Goal: Task Accomplishment & Management: Use online tool/utility

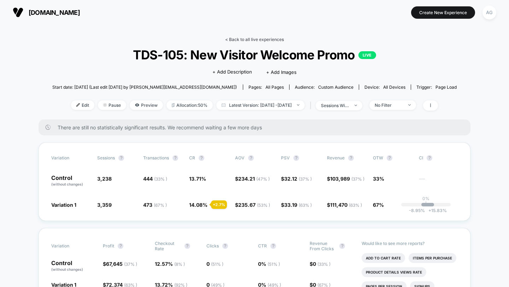
click at [236, 40] on link "< Back to all live experiences" at bounding box center [254, 39] width 59 height 5
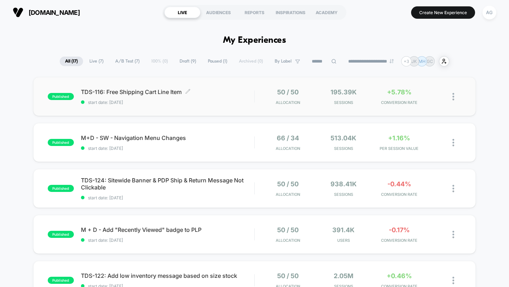
click at [204, 102] on span "start date: [DATE]" at bounding box center [168, 102] width 174 height 5
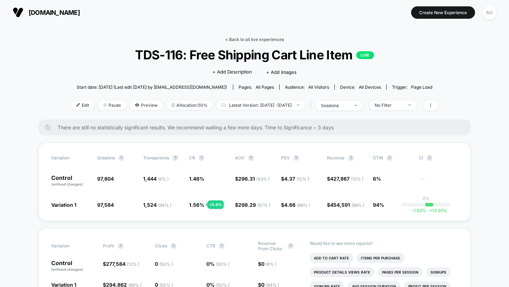
click at [255, 37] on link "< Back to all live experiences" at bounding box center [254, 39] width 59 height 5
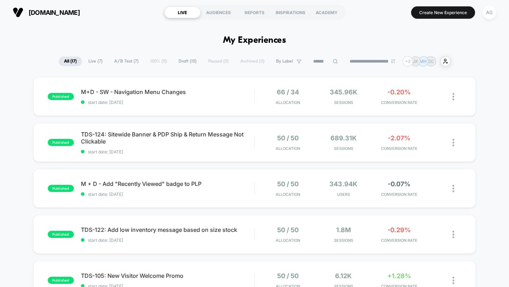
scroll to position [2, 0]
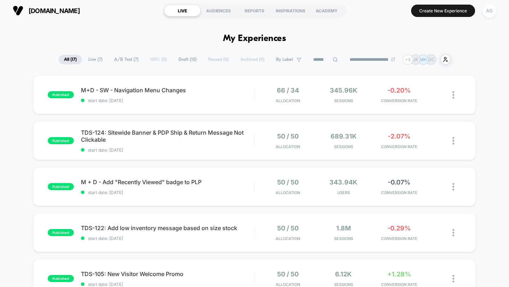
click at [493, 10] on div "AG" at bounding box center [489, 11] width 14 height 14
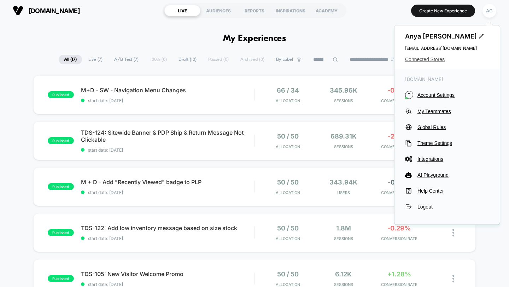
click at [430, 60] on span "Connected Stores" at bounding box center [447, 60] width 84 height 6
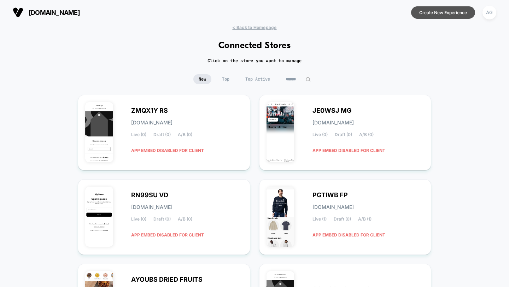
click at [441, 15] on button "Create New Experience" at bounding box center [443, 12] width 64 height 12
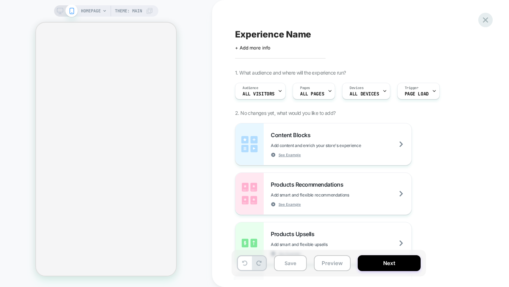
click at [487, 19] on icon at bounding box center [486, 20] width 10 height 10
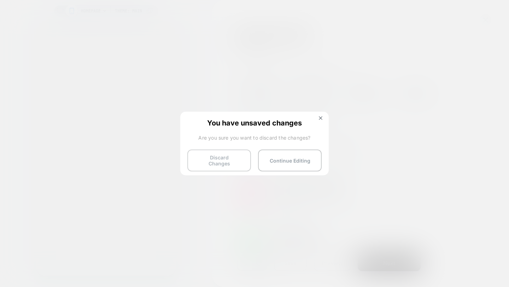
click at [214, 152] on button "Discard Changes" at bounding box center [219, 161] width 64 height 22
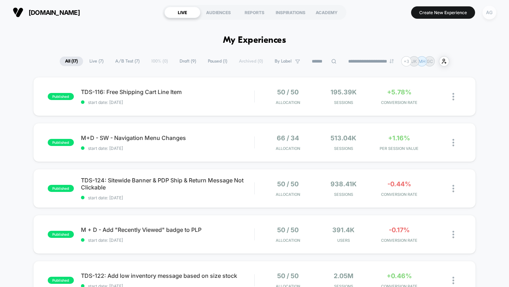
click at [482, 14] on div "AG" at bounding box center [489, 13] width 14 height 14
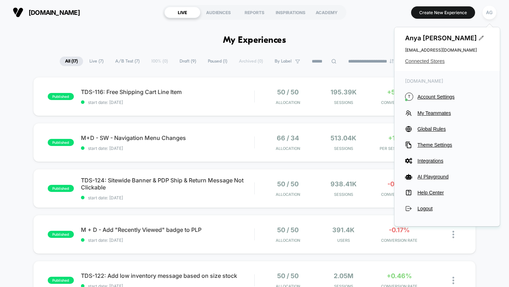
click at [436, 63] on span "Connected Stores" at bounding box center [447, 61] width 84 height 6
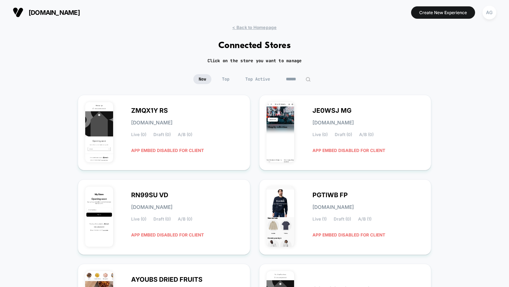
click at [301, 83] on div "New Top Top Active" at bounding box center [254, 84] width 509 height 21
click at [297, 80] on input at bounding box center [298, 79] width 71 height 10
click at [248, 80] on span "Top Active" at bounding box center [239, 79] width 35 height 10
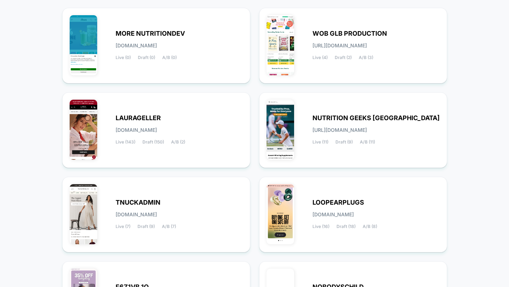
scroll to position [279, 0]
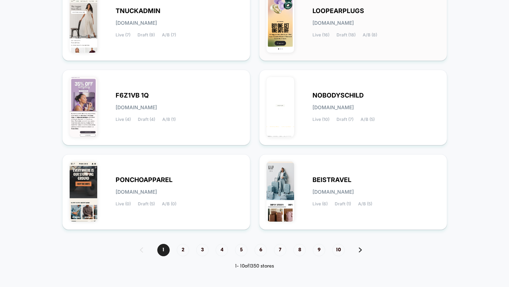
click at [320, 45] on div "LOOPEARPLUGS [DOMAIN_NAME] Live (16) Draft (18) A/B (8)" at bounding box center [353, 23] width 173 height 61
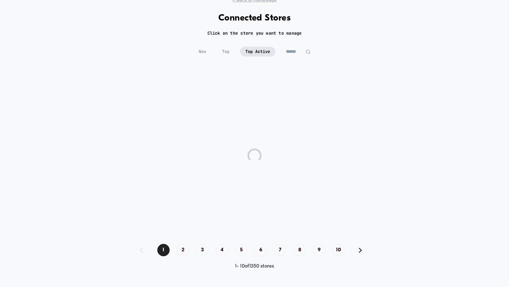
scroll to position [27, 0]
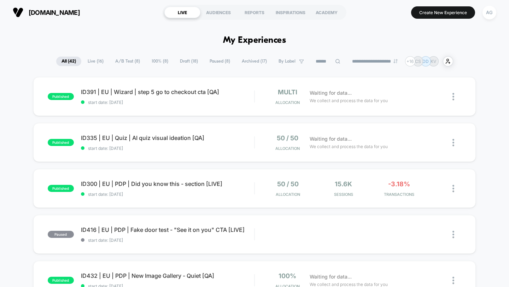
click at [146, 63] on span "100% ( 8 )" at bounding box center [159, 62] width 27 height 10
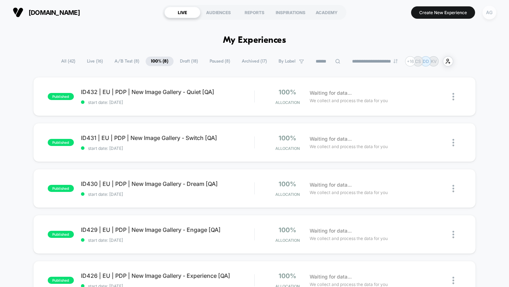
click at [494, 11] on div "AG" at bounding box center [489, 13] width 14 height 14
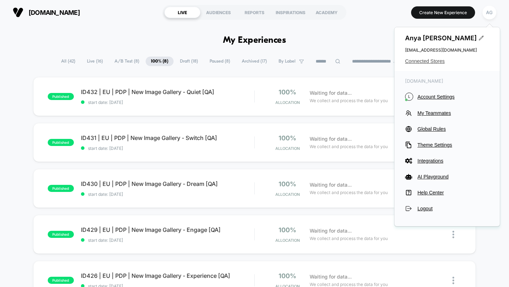
click at [431, 63] on span "Connected Stores" at bounding box center [447, 61] width 84 height 6
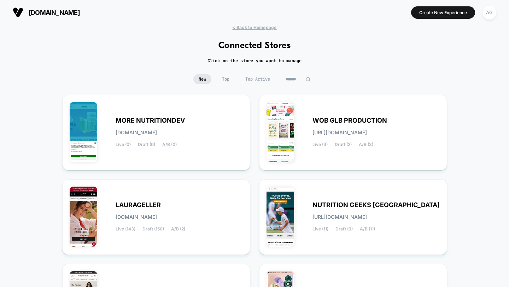
click at [295, 77] on input at bounding box center [298, 79] width 35 height 10
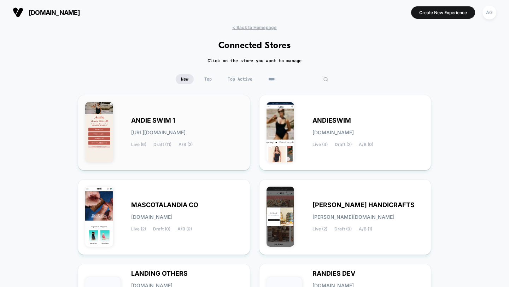
type input "****"
click at [211, 122] on div "ANDIE SWIM 1 [URL][DOMAIN_NAME] Live (6) Draft (11) A/B (2)" at bounding box center [187, 132] width 112 height 29
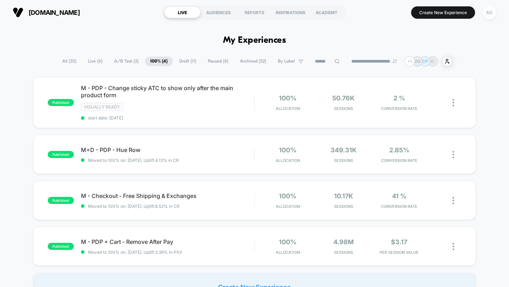
click at [487, 11] on div "AG" at bounding box center [489, 13] width 14 height 14
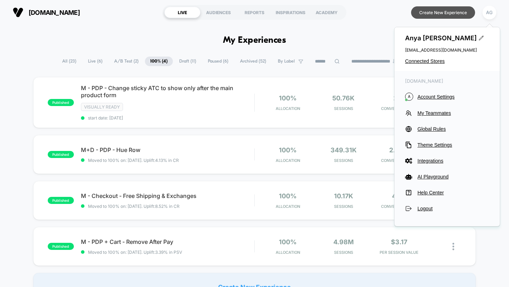
click at [437, 16] on button "Create New Experience" at bounding box center [443, 12] width 64 height 12
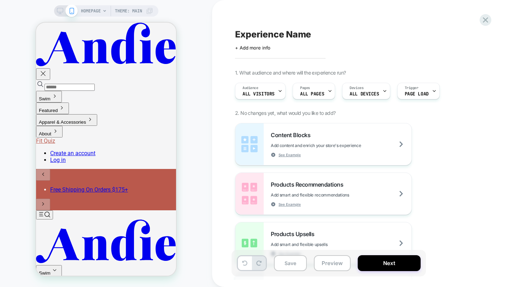
click at [103, 13] on icon at bounding box center [105, 11] width 4 height 4
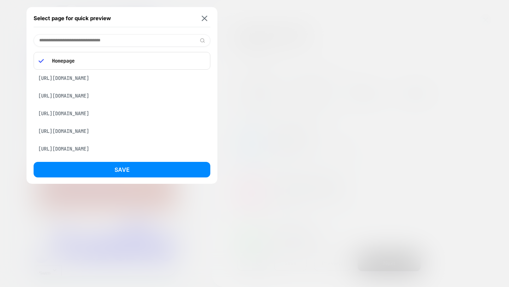
click at [101, 40] on input at bounding box center [122, 40] width 177 height 12
click at [109, 43] on input at bounding box center [122, 40] width 177 height 12
paste input "**********"
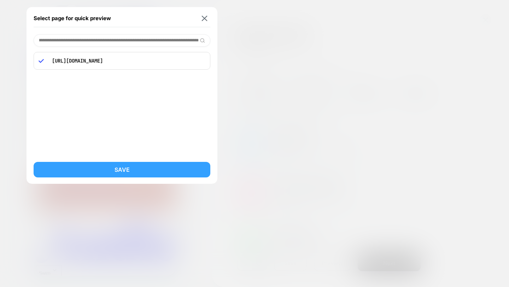
type input "**********"
click at [152, 170] on button "Save" at bounding box center [122, 170] width 177 height 16
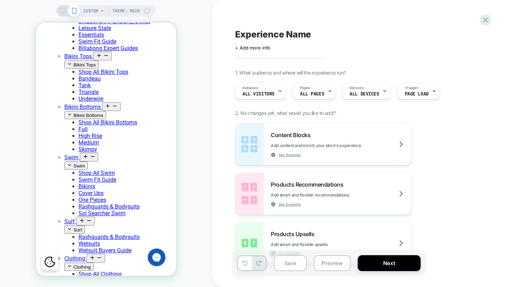
scroll to position [331, 0]
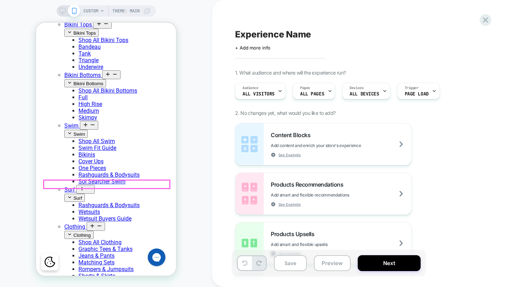
scroll to position [328, 0]
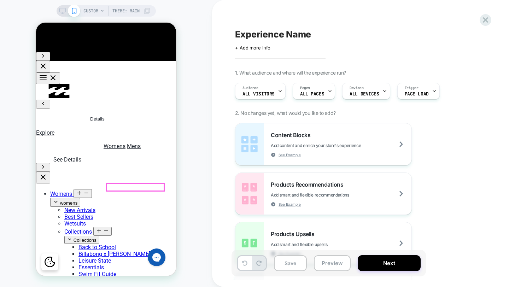
scroll to position [64, 0]
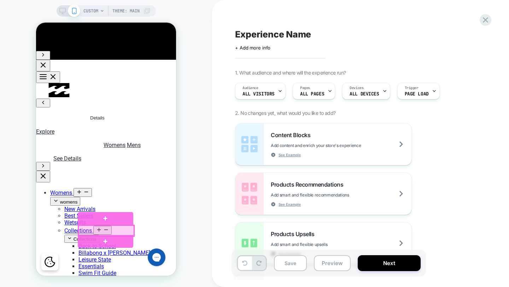
click at [121, 226] on div at bounding box center [105, 231] width 55 height 11
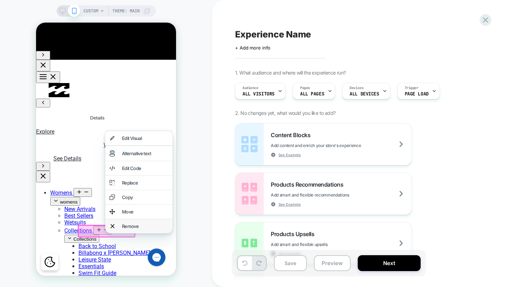
click at [121, 233] on div "Remove" at bounding box center [138, 226] width 67 height 14
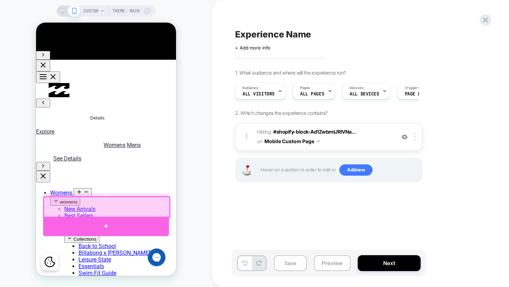
click at [128, 222] on div at bounding box center [106, 227] width 126 height 20
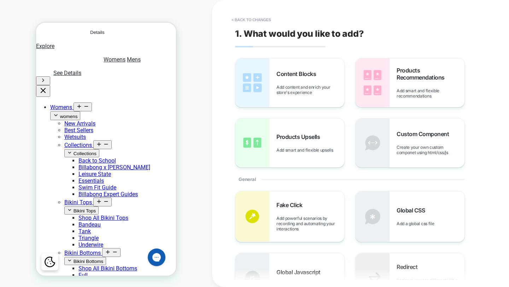
scroll to position [150, 0]
click at [331, 95] on span "Add content and enrich your store's experience" at bounding box center [310, 89] width 68 height 11
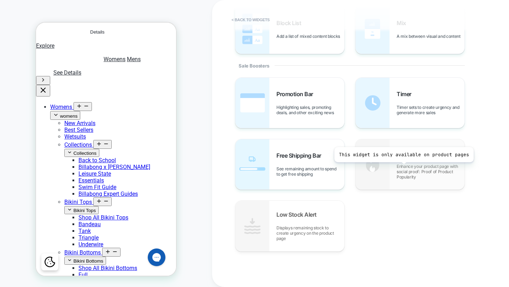
scroll to position [157, 0]
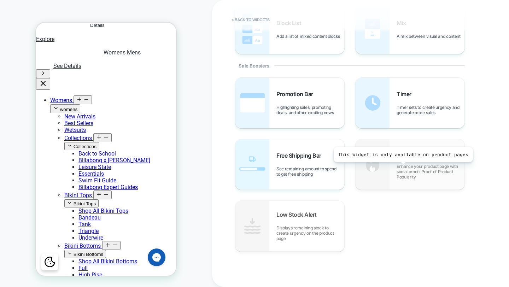
click at [402, 168] on span "Enhance your product page with social proof: Proof of Product Popularity" at bounding box center [431, 172] width 68 height 16
click at [370, 163] on img at bounding box center [373, 164] width 34 height 50
click at [260, 21] on button "< Back to widgets" at bounding box center [250, 19] width 45 height 11
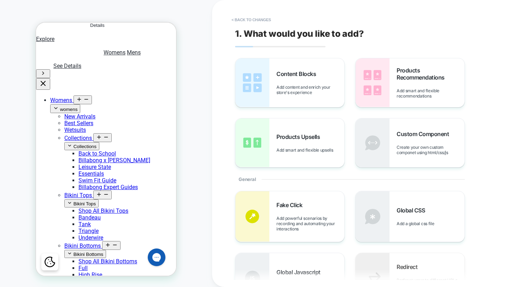
scroll to position [150, 0]
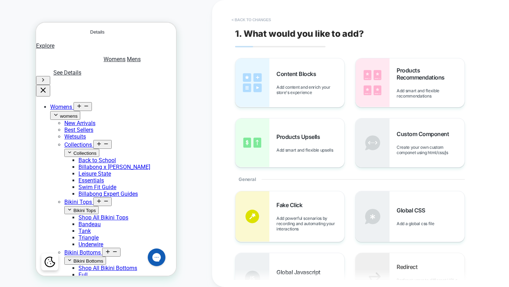
click at [260, 21] on button "< Back to changes" at bounding box center [251, 19] width 47 height 11
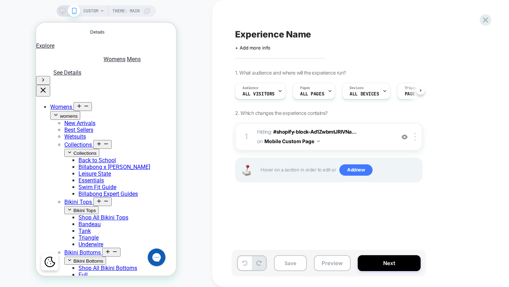
scroll to position [0, 0]
click at [414, 136] on img at bounding box center [414, 137] width 1 height 8
click at [418, 133] on div at bounding box center [416, 137] width 12 height 8
click at [417, 142] on div "1 Hiding : #shopify-block-Ad1ZwbmtJRlVNa... #shopify-block-Ad1ZwbmtJRlVNaXd2W__…" at bounding box center [328, 137] width 187 height 28
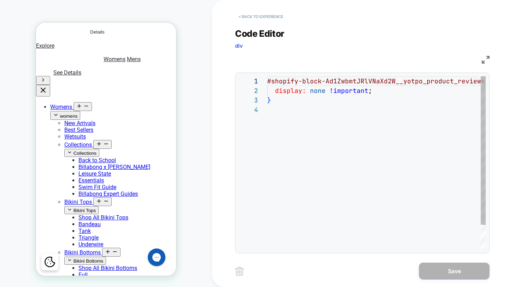
scroll to position [29, 0]
click at [238, 21] on button "< Back to experience" at bounding box center [261, 16] width 52 height 11
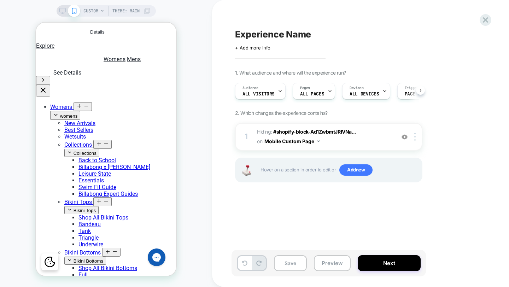
scroll to position [0, 0]
click at [416, 135] on div at bounding box center [416, 137] width 12 height 8
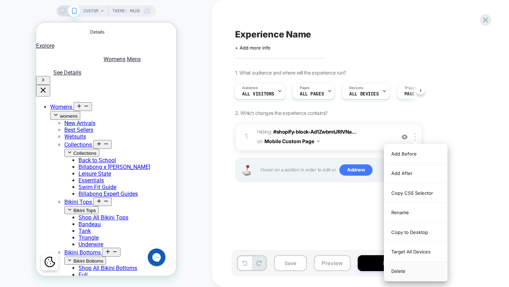
click at [402, 267] on div "Delete" at bounding box center [415, 271] width 63 height 19
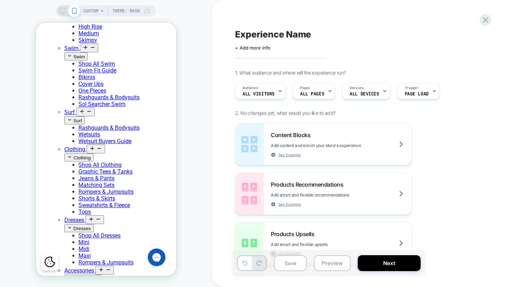
scroll to position [0, 0]
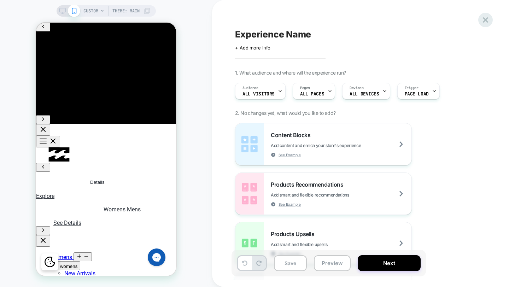
click at [488, 21] on icon at bounding box center [486, 20] width 10 height 10
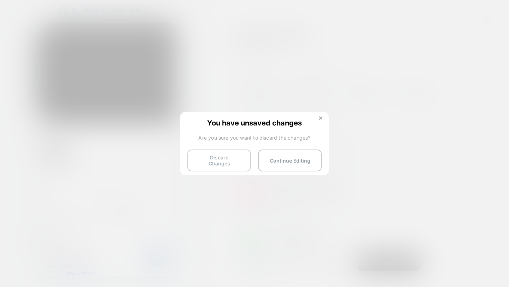
click at [224, 158] on button "Discard Changes" at bounding box center [219, 161] width 64 height 22
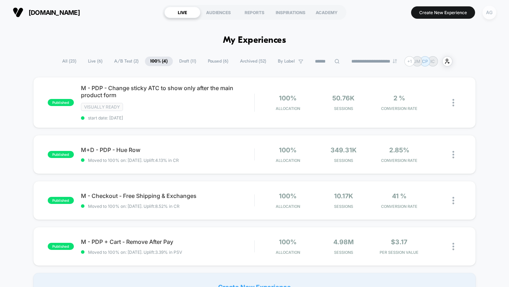
click at [495, 11] on div "AG" at bounding box center [489, 13] width 14 height 14
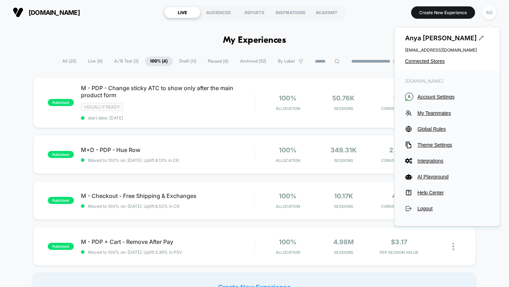
click at [436, 64] on div "[PERSON_NAME] [EMAIL_ADDRESS][DOMAIN_NAME] Connected Stores" at bounding box center [446, 49] width 105 height 44
click at [435, 62] on span "Connected Stores" at bounding box center [447, 61] width 84 height 6
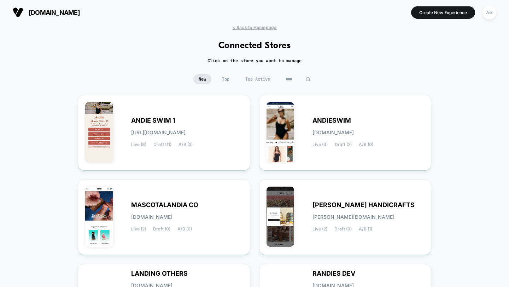
click at [294, 76] on input "****" at bounding box center [298, 79] width 35 height 10
click at [294, 76] on input "****" at bounding box center [298, 79] width 71 height 10
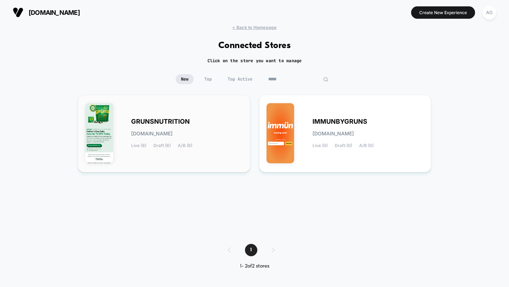
type input "*****"
click at [224, 131] on div "GRUNSNUTRITION [DOMAIN_NAME] Live (8) Draft (6) A/B (8)" at bounding box center [187, 133] width 112 height 29
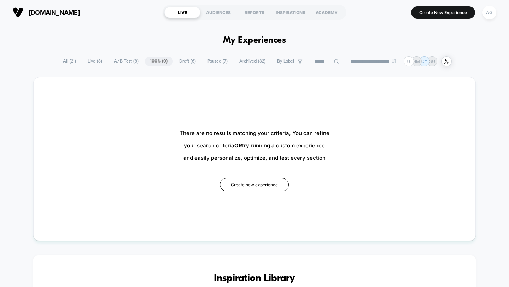
click at [58, 59] on span "All ( 21 )" at bounding box center [70, 62] width 24 height 10
click at [63, 60] on span "All ( 21 )" at bounding box center [70, 62] width 24 height 10
click at [91, 62] on span "Live ( 8 )" at bounding box center [94, 62] width 25 height 10
